Goal: Information Seeking & Learning: Learn about a topic

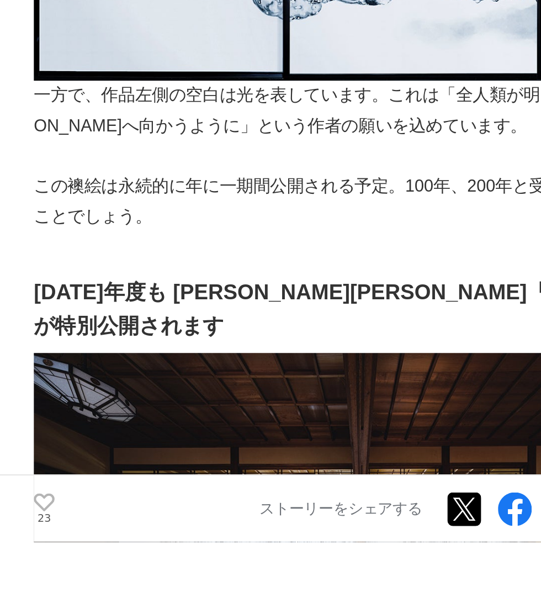
scroll to position [5801, 0]
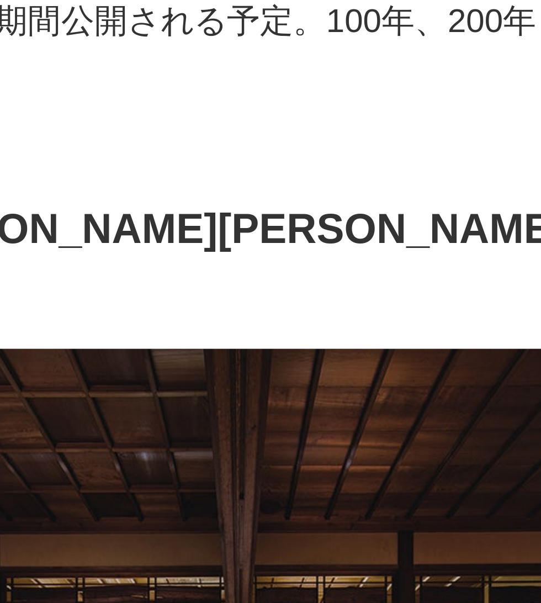
click at [219, 499] on img at bounding box center [175, 594] width 314 height 191
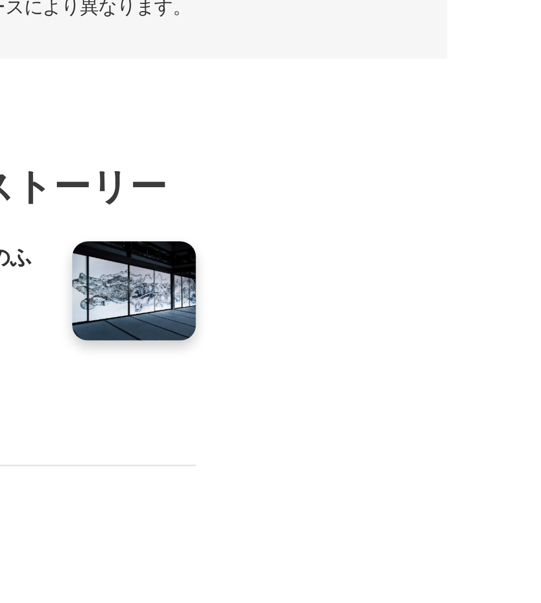
scroll to position [8126, 0]
